Goal: Task Accomplishment & Management: Manage account settings

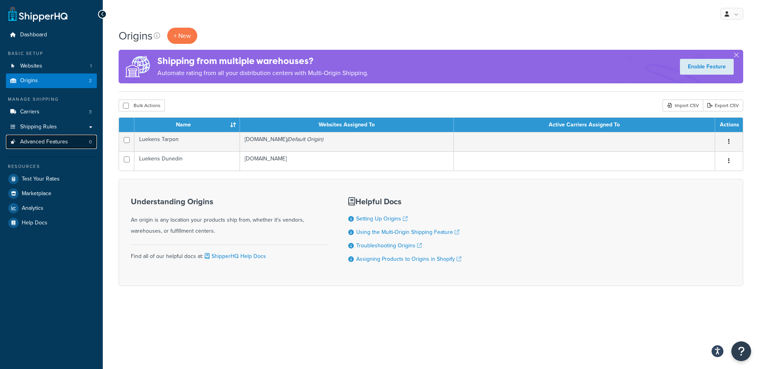
drag, startPoint x: 53, startPoint y: 138, endPoint x: 73, endPoint y: 136, distance: 20.2
click at [53, 139] on span "Advanced Features" at bounding box center [44, 142] width 48 height 7
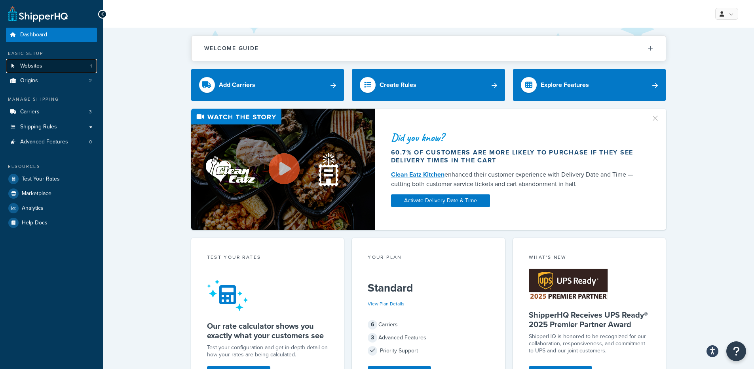
click at [26, 64] on span "Websites" at bounding box center [31, 66] width 22 height 7
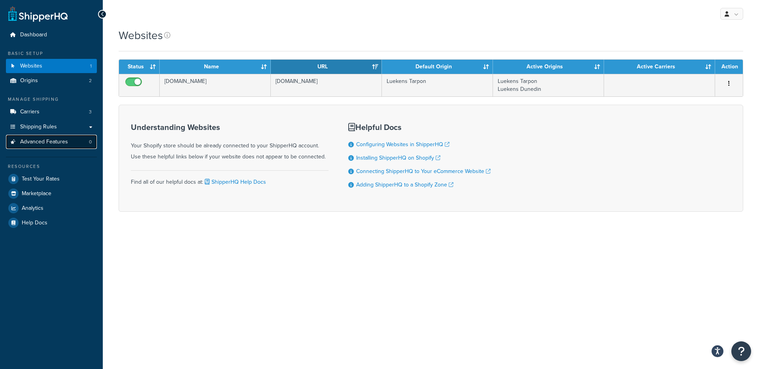
click at [52, 140] on span "Advanced Features" at bounding box center [44, 142] width 48 height 7
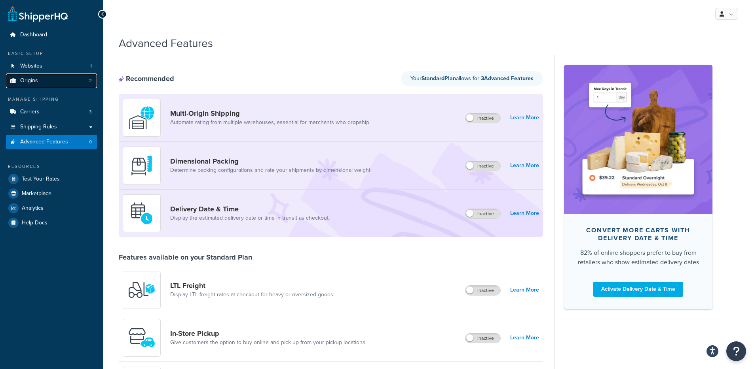
click at [54, 88] on link "Origins 2" at bounding box center [51, 81] width 91 height 15
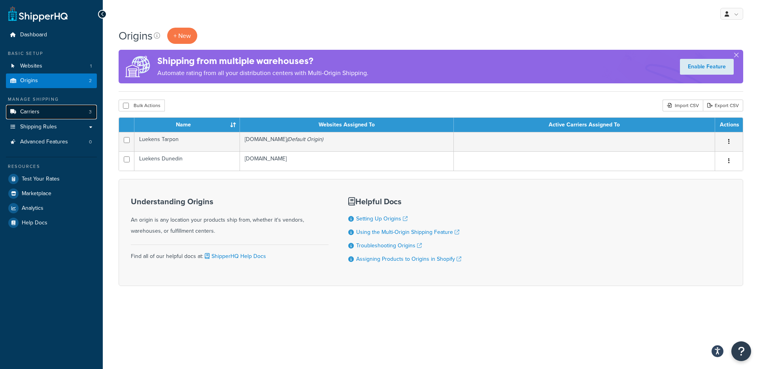
click at [49, 115] on link "Carriers 3" at bounding box center [51, 112] width 91 height 15
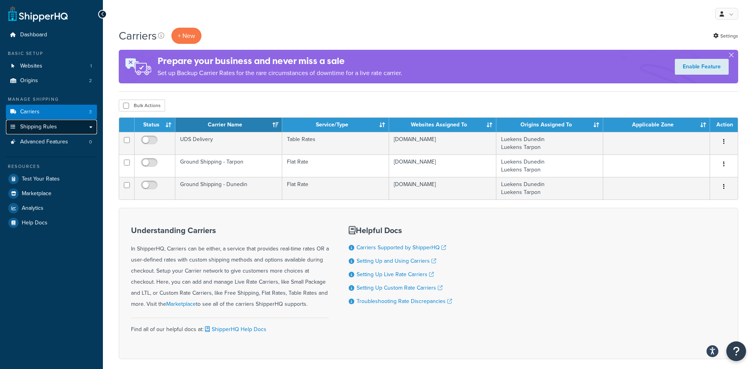
click at [49, 126] on span "Shipping Rules" at bounding box center [38, 127] width 37 height 7
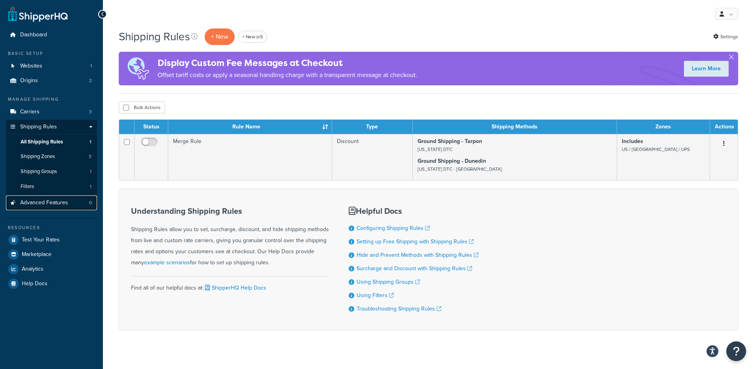
click at [54, 205] on span "Advanced Features" at bounding box center [44, 203] width 48 height 7
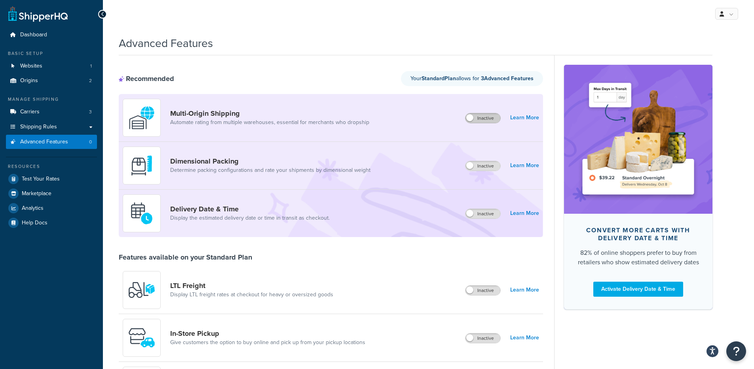
click at [490, 119] on label "Inactive" at bounding box center [482, 118] width 35 height 9
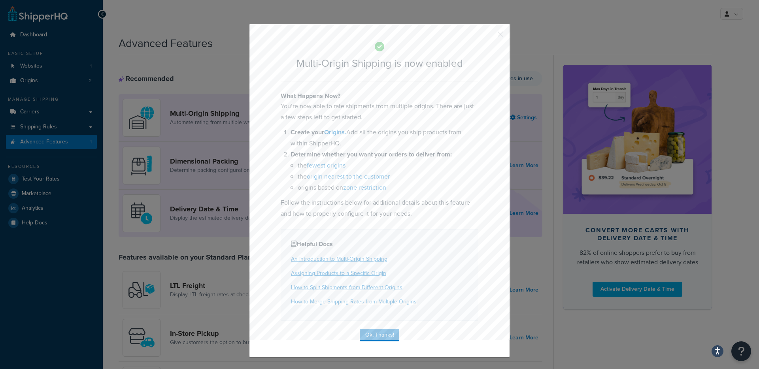
drag, startPoint x: 497, startPoint y: 31, endPoint x: 481, endPoint y: 37, distance: 17.8
click at [490, 36] on button "button" at bounding box center [489, 37] width 2 height 2
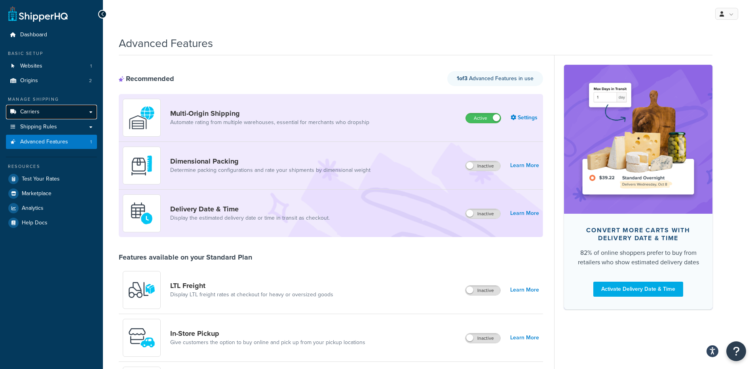
click at [32, 110] on span "Carriers" at bounding box center [29, 112] width 19 height 7
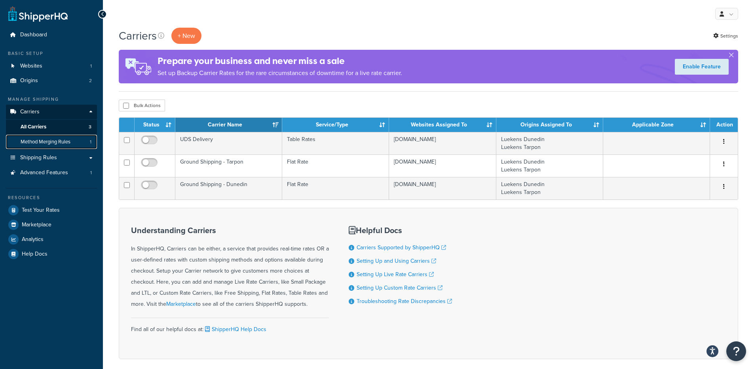
click at [56, 140] on span "Method Merging Rules" at bounding box center [46, 142] width 50 height 7
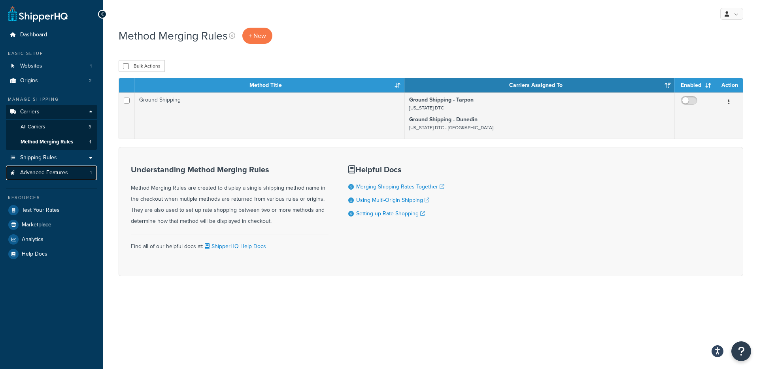
click at [44, 175] on span "Advanced Features" at bounding box center [44, 173] width 48 height 7
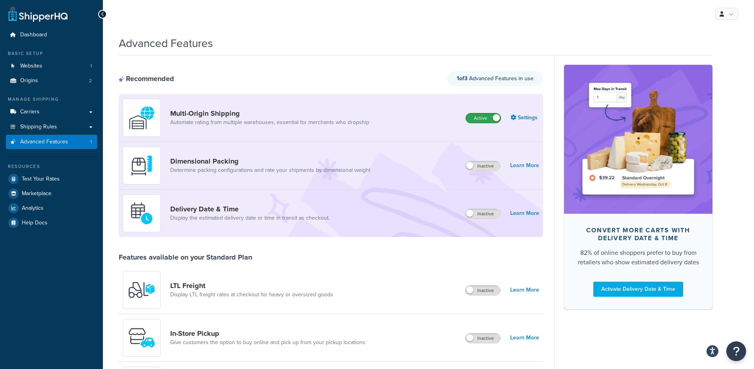
click at [479, 118] on label "Active" at bounding box center [483, 118] width 35 height 9
click at [358, 80] on div "Recommended Your Standard Plan allows for 3 Advanced Feature s" at bounding box center [331, 78] width 424 height 15
click at [46, 71] on link "Websites 1" at bounding box center [51, 66] width 91 height 15
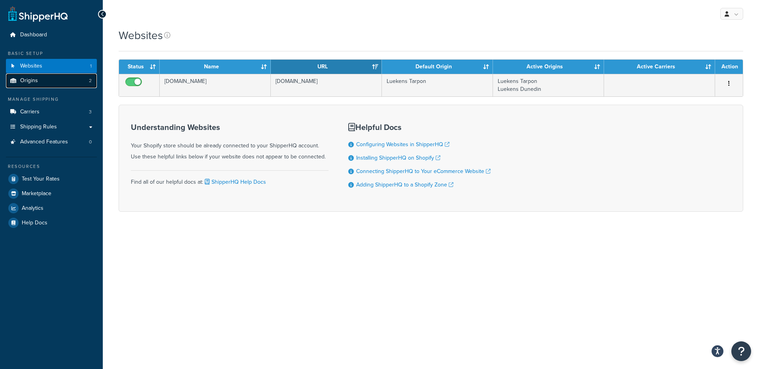
click at [42, 81] on link "Origins 2" at bounding box center [51, 81] width 91 height 15
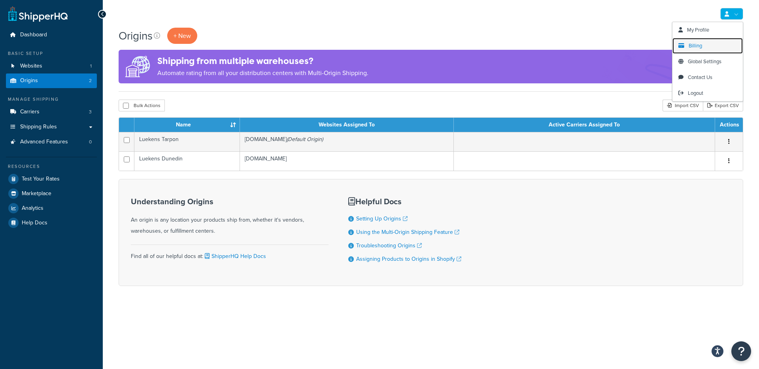
click at [720, 49] on link "Billing" at bounding box center [708, 46] width 70 height 16
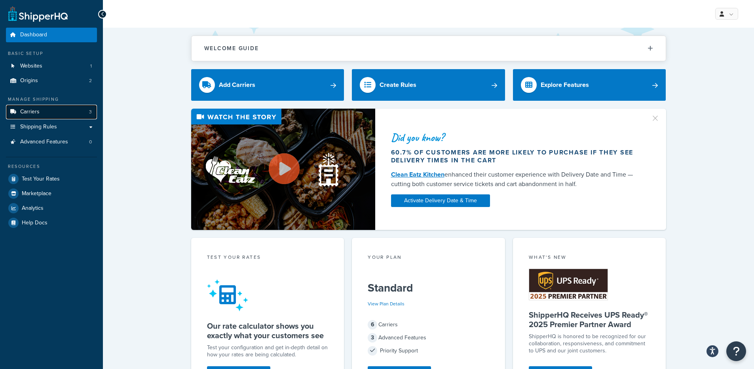
click at [61, 111] on link "Carriers 3" at bounding box center [51, 112] width 91 height 15
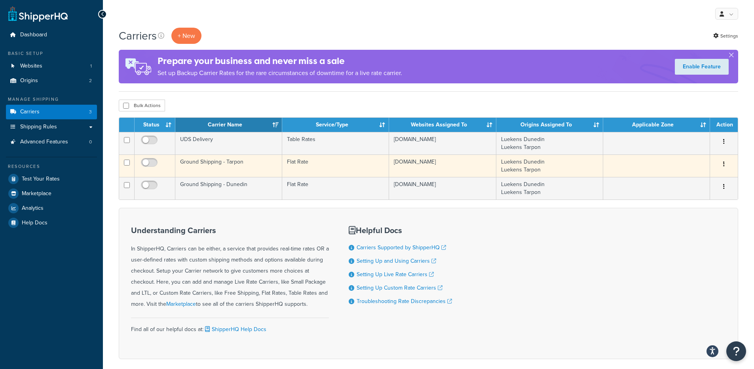
click at [235, 169] on td "Ground Shipping - Tarpon" at bounding box center [228, 166] width 107 height 23
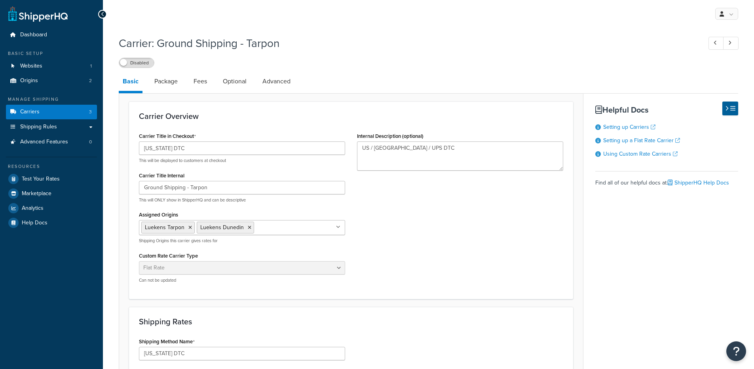
select select "flat"
select select "package"
click at [173, 89] on link "Package" at bounding box center [165, 81] width 31 height 19
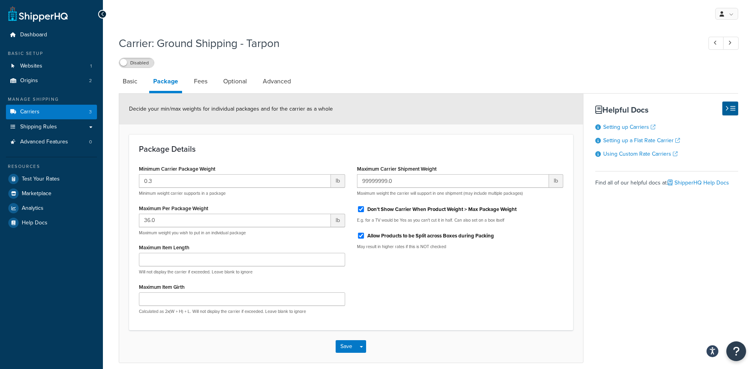
click at [252, 84] on li "Optional" at bounding box center [239, 81] width 40 height 19
click at [208, 80] on link "Fees" at bounding box center [200, 81] width 21 height 19
select select "AFTER"
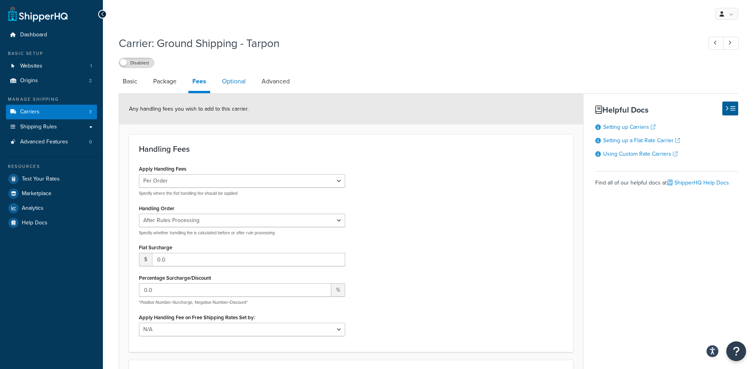
click at [225, 81] on link "Optional" at bounding box center [234, 81] width 32 height 19
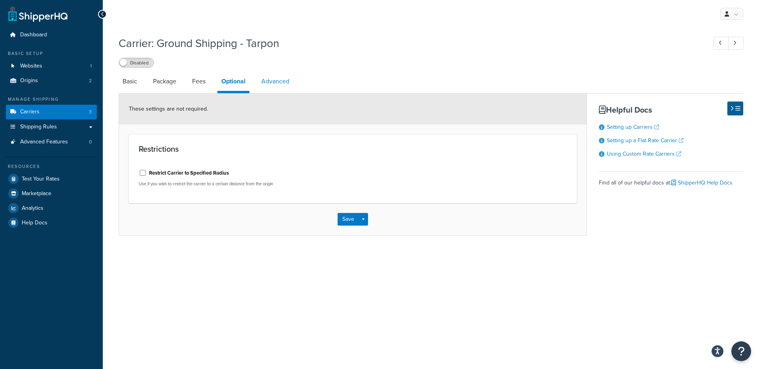
drag, startPoint x: 275, startPoint y: 84, endPoint x: 269, endPoint y: 84, distance: 5.6
click at [275, 84] on link "Advanced" at bounding box center [276, 81] width 36 height 19
select select "false"
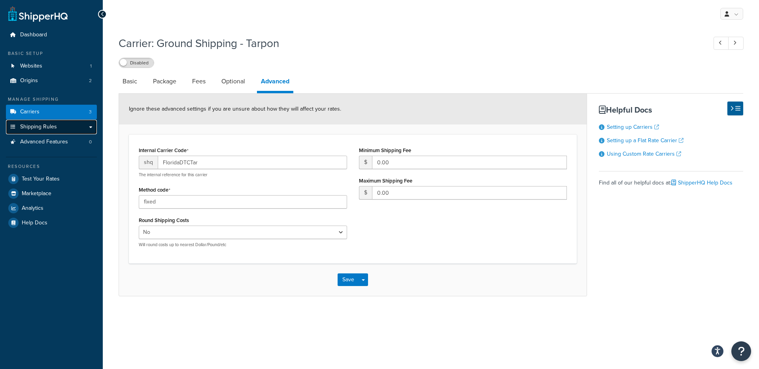
click at [68, 126] on link "Shipping Rules" at bounding box center [51, 127] width 91 height 15
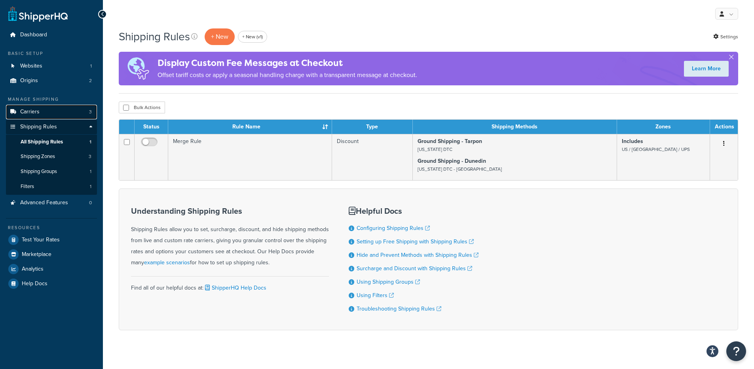
click at [62, 114] on link "Carriers 3" at bounding box center [51, 112] width 91 height 15
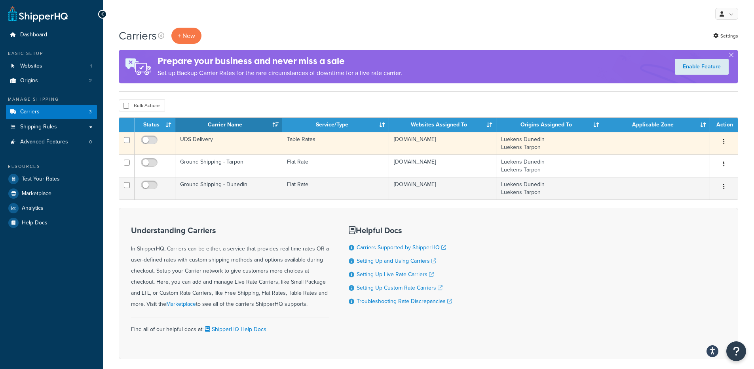
click at [289, 143] on td "Table Rates" at bounding box center [335, 143] width 107 height 23
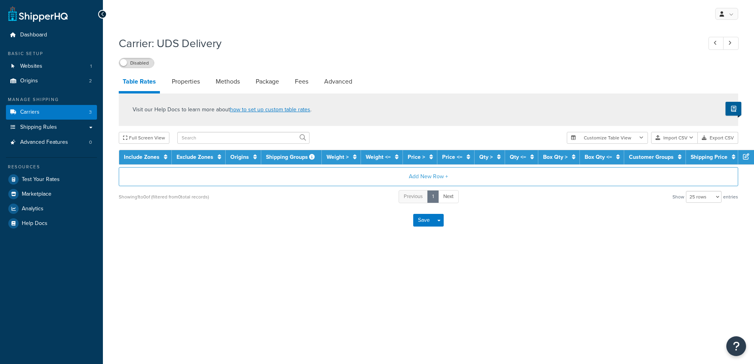
select select "25"
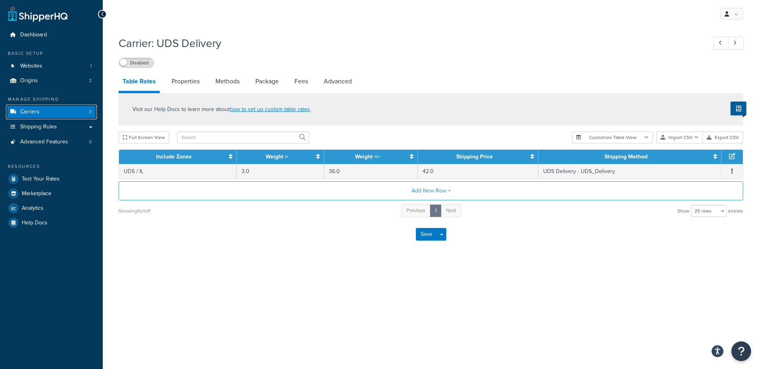
click at [57, 110] on link "Carriers 3" at bounding box center [51, 112] width 91 height 15
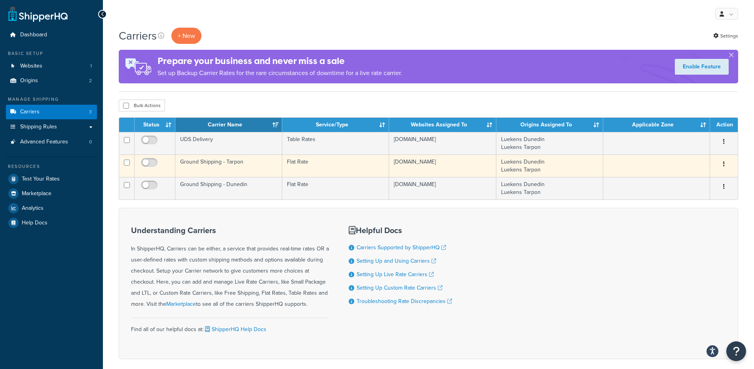
click at [206, 160] on td "Ground Shipping - Tarpon" at bounding box center [228, 166] width 107 height 23
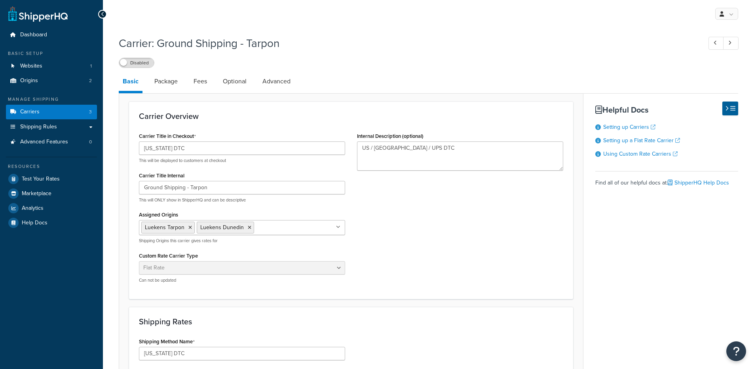
select select "flat"
select select "package"
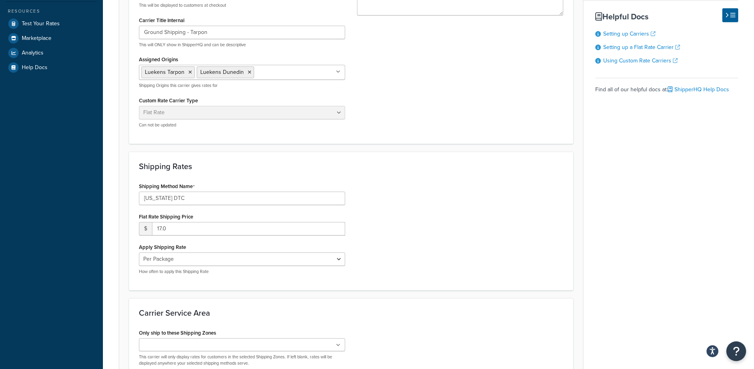
scroll to position [189, 0]
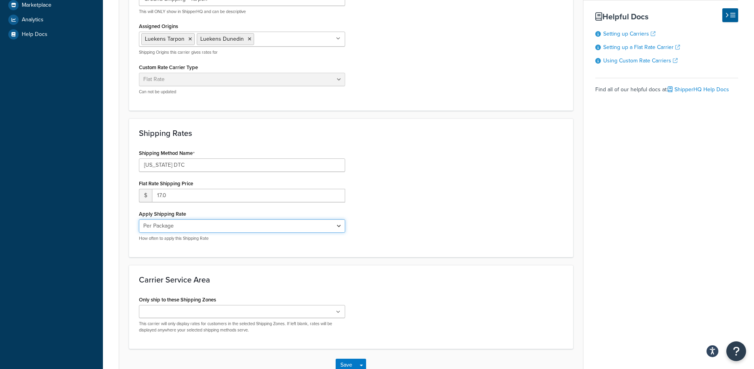
click at [272, 228] on select "Per Order Per Item Per Package" at bounding box center [242, 226] width 206 height 13
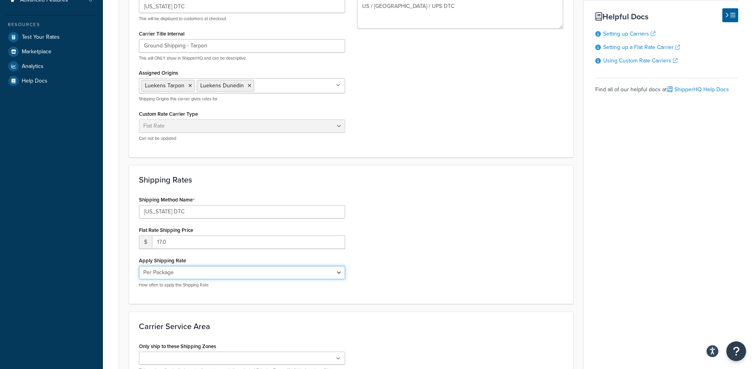
scroll to position [0, 0]
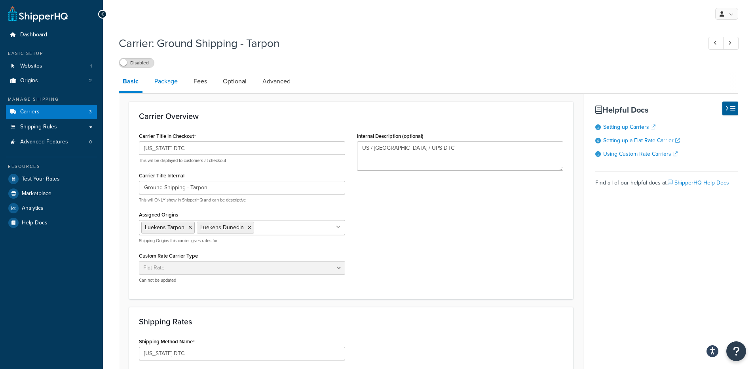
click at [166, 85] on link "Package" at bounding box center [165, 81] width 31 height 19
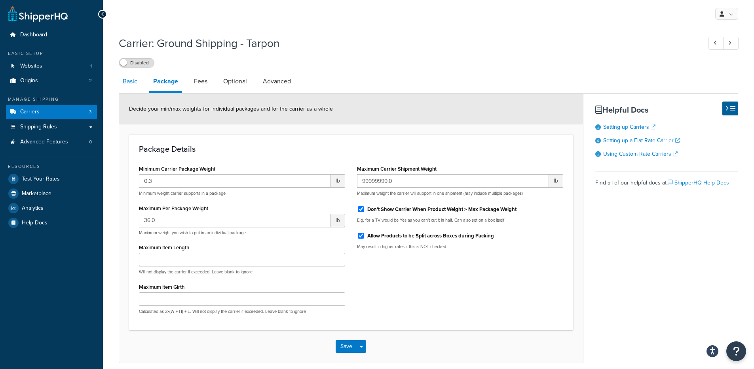
click at [131, 85] on link "Basic" at bounding box center [130, 81] width 23 height 19
select select "flat"
select select "package"
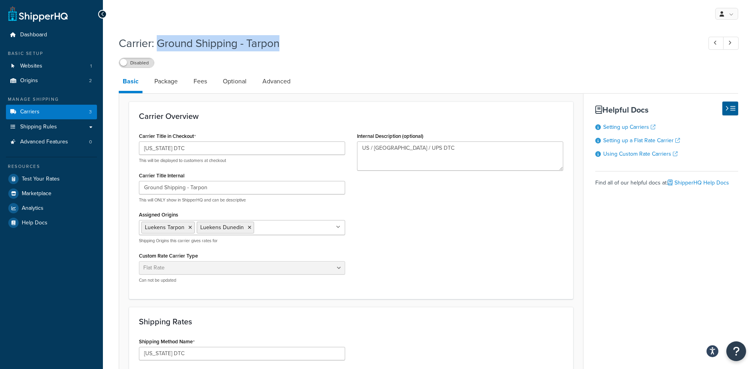
drag, startPoint x: 276, startPoint y: 46, endPoint x: 158, endPoint y: 46, distance: 117.9
click at [158, 46] on h1 "Carrier: Ground Shipping - Tarpon" at bounding box center [406, 43] width 575 height 15
copy h1 "Ground Shipping - Tarpon"
click at [176, 83] on link "Package" at bounding box center [165, 81] width 31 height 19
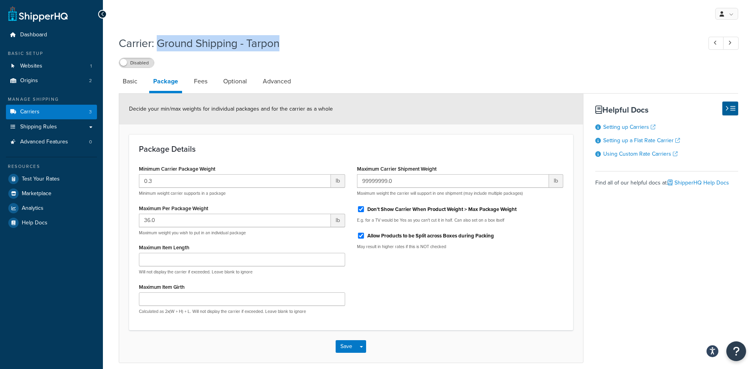
scroll to position [2, 0]
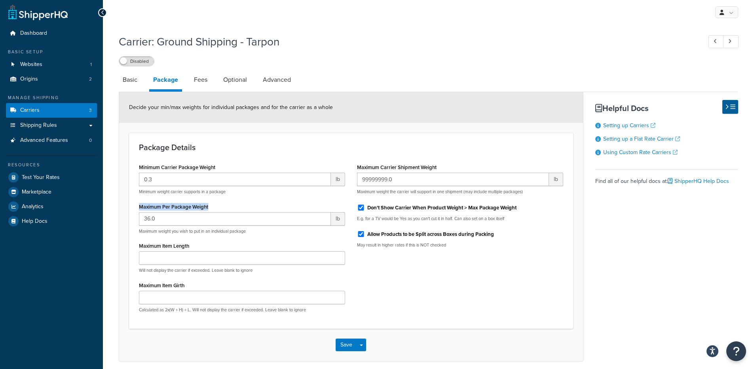
drag, startPoint x: 133, startPoint y: 202, endPoint x: 225, endPoint y: 209, distance: 92.8
click at [225, 209] on div "Package Details Minimum Carrier Package Weight 0.3 lb Minimum weight carrier su…" at bounding box center [351, 231] width 444 height 196
copy label "Maximum Per Package Weight"
